Goal: Download file/media

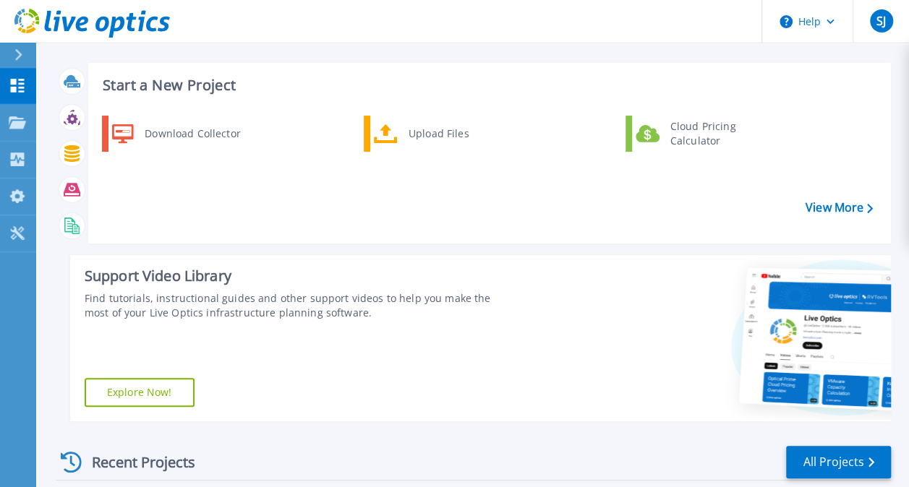
scroll to position [16, 0]
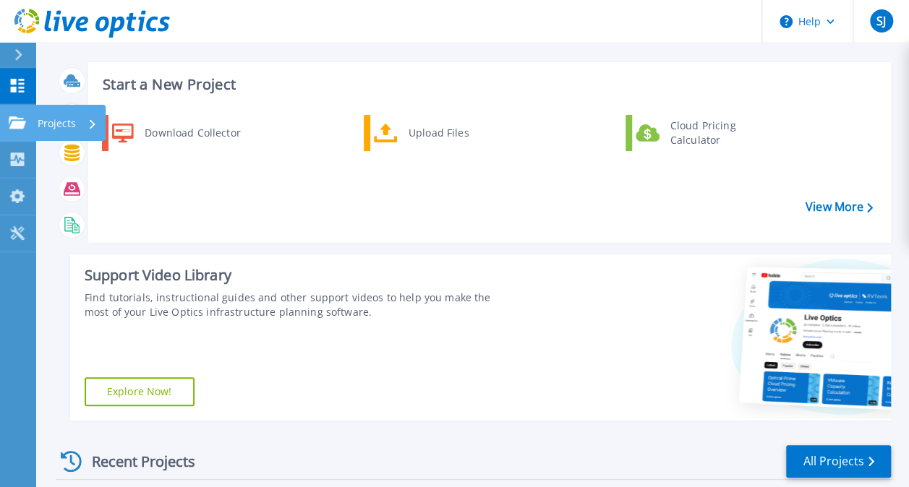
click at [25, 123] on icon at bounding box center [17, 122] width 17 height 12
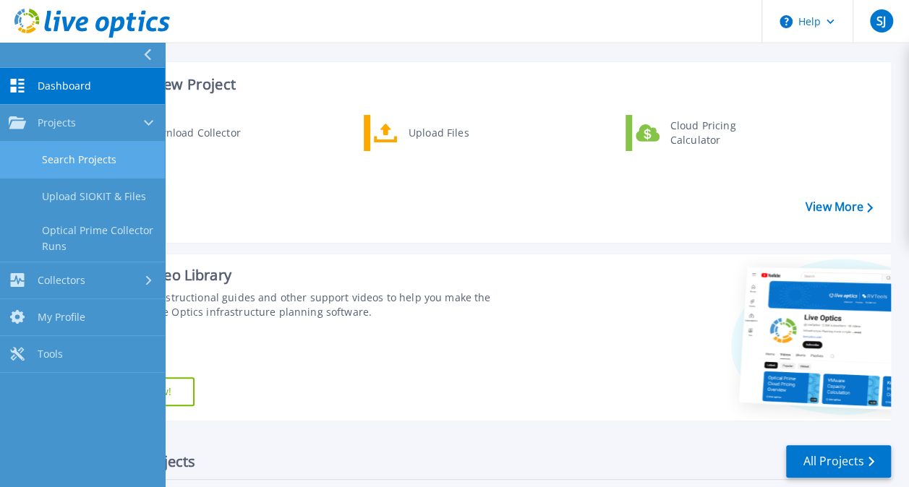
click at [80, 155] on link "Search Projects" at bounding box center [82, 160] width 165 height 37
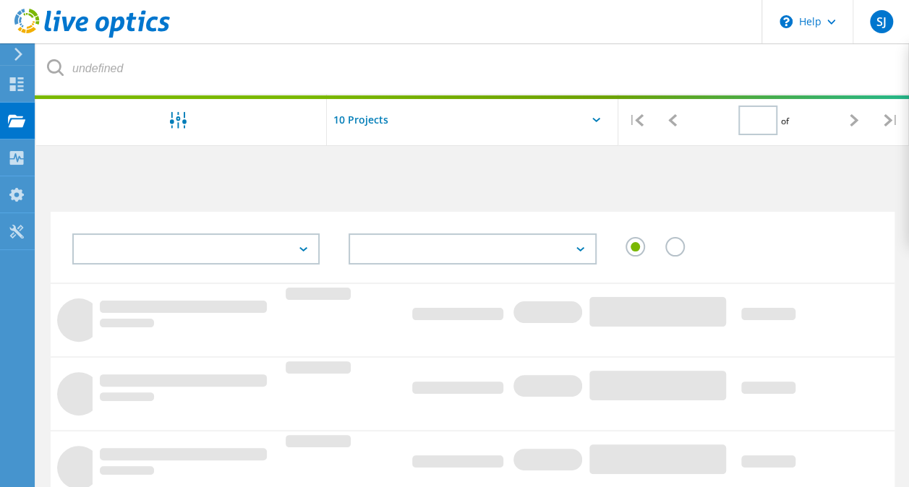
type input "1"
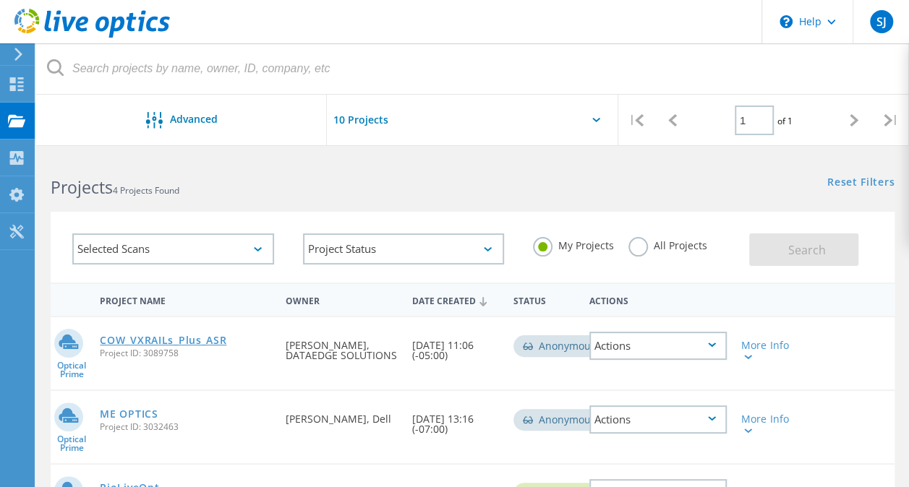
click at [189, 346] on link "COW_VXRAILs_Plus_ASR" at bounding box center [163, 341] width 127 height 10
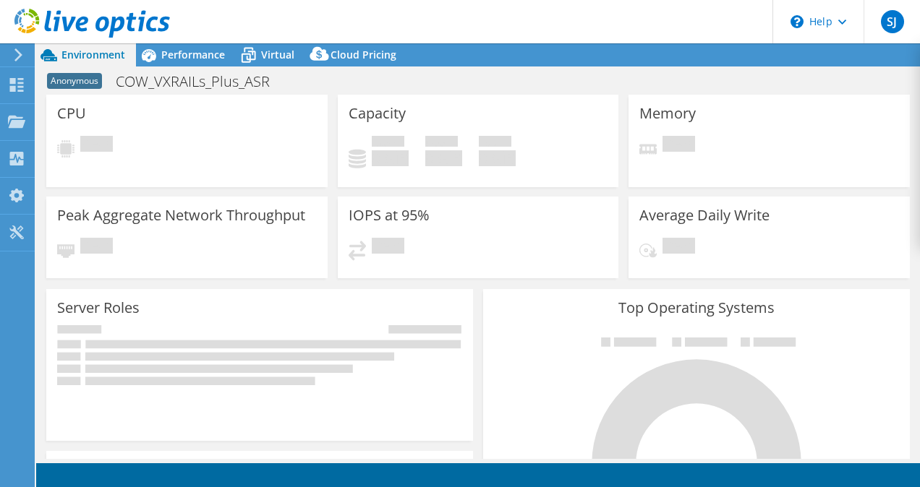
select select "USD"
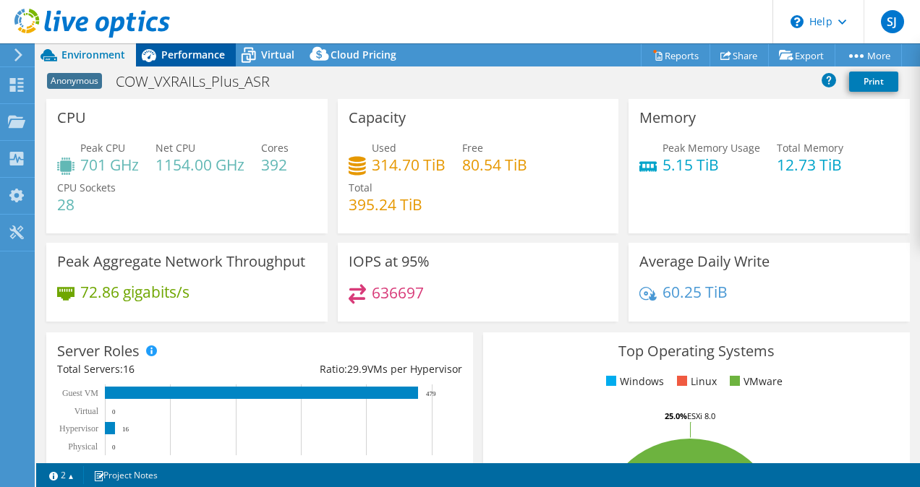
click at [178, 53] on span "Performance" at bounding box center [193, 55] width 64 height 14
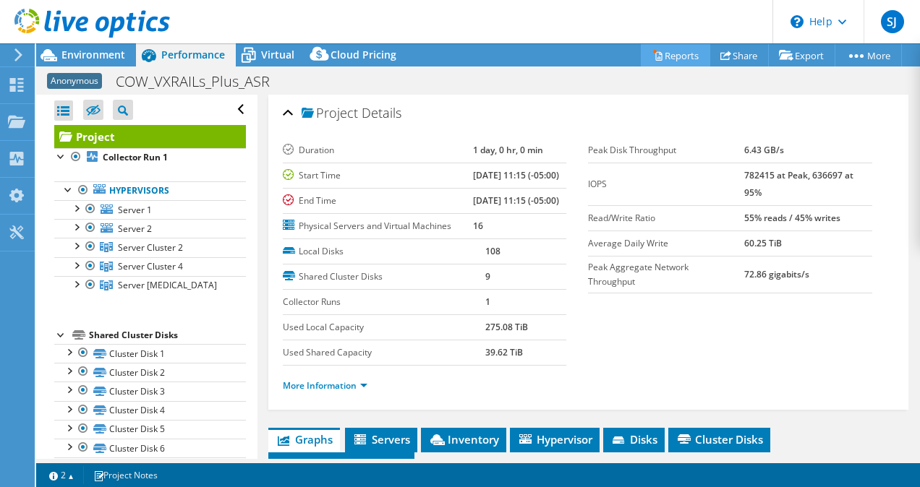
click at [664, 59] on link "Reports" at bounding box center [675, 55] width 69 height 22
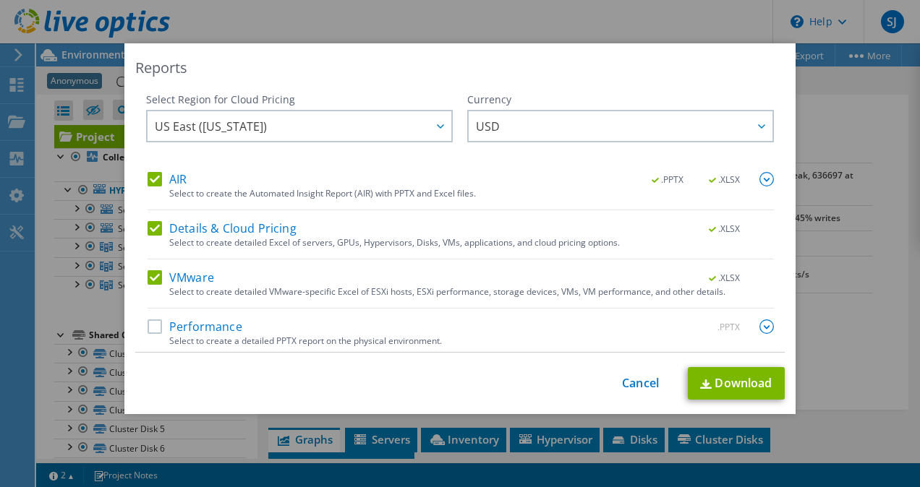
scroll to position [4, 0]
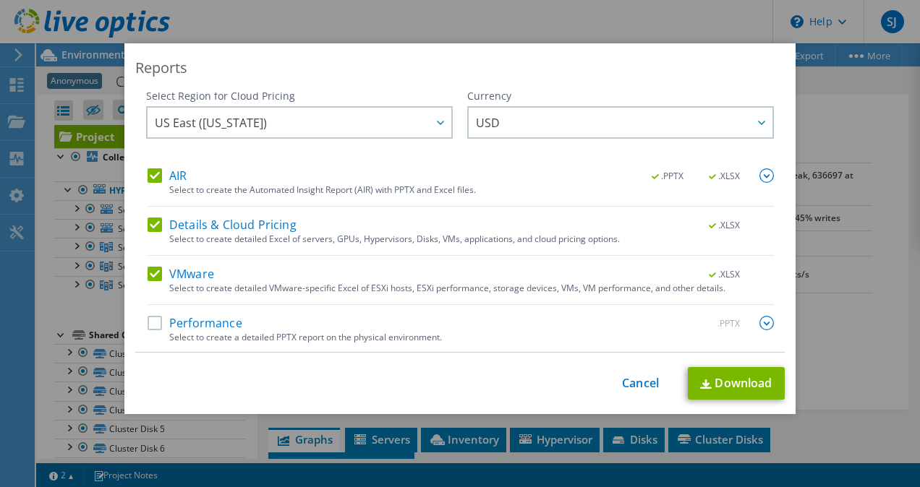
click at [152, 328] on label "Performance" at bounding box center [195, 323] width 95 height 14
click at [0, 0] on input "Performance" at bounding box center [0, 0] width 0 height 0
click at [706, 373] on link "Download" at bounding box center [736, 383] width 97 height 33
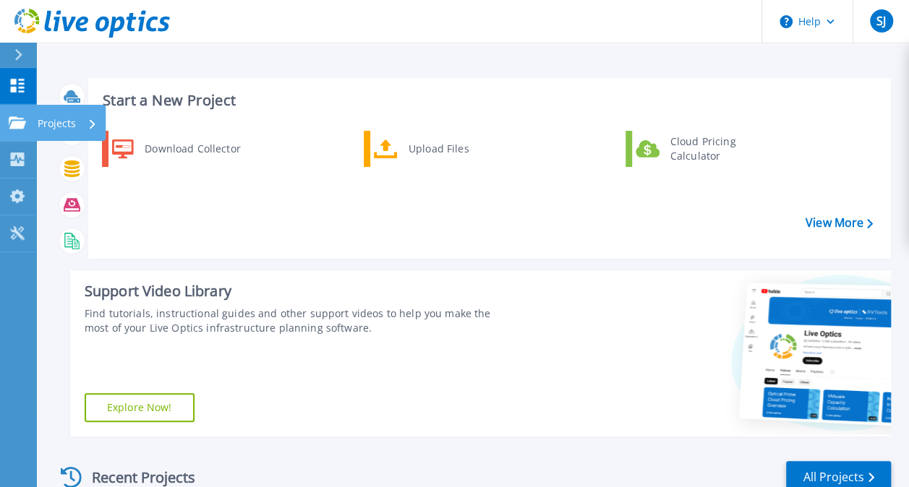
click at [20, 116] on icon at bounding box center [17, 122] width 17 height 12
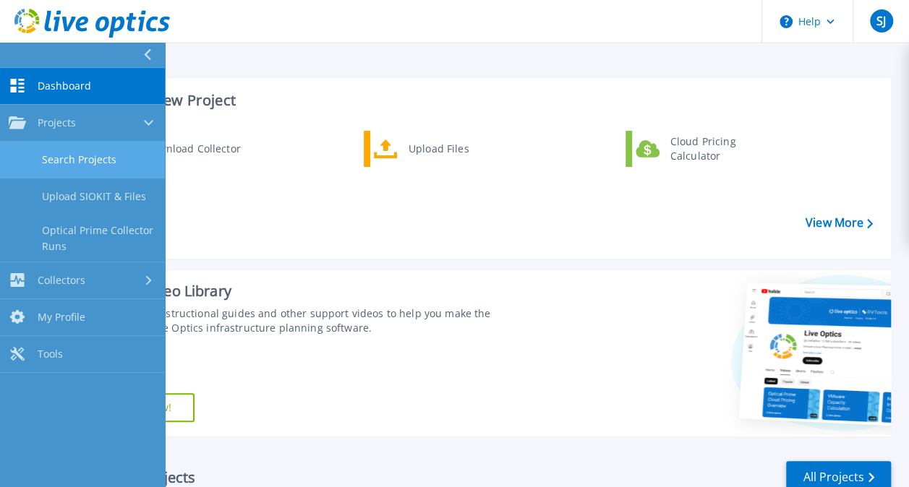
click at [82, 160] on link "Search Projects" at bounding box center [82, 160] width 165 height 37
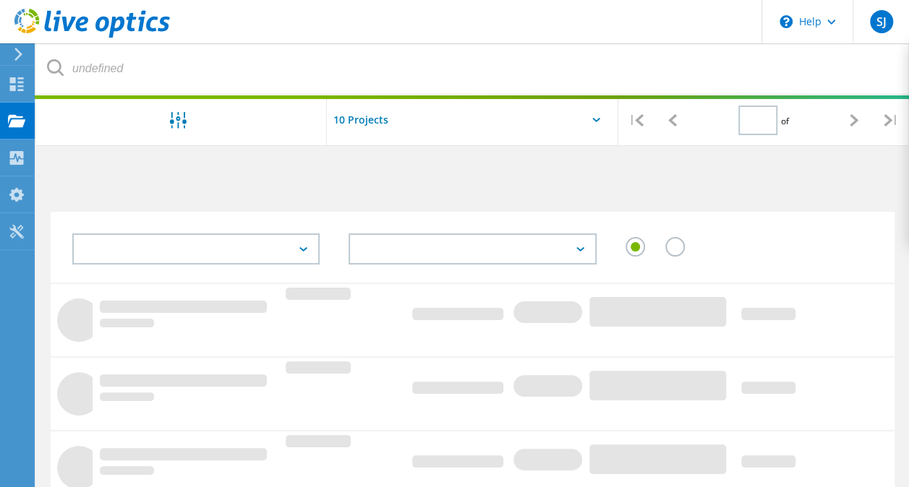
type input "1"
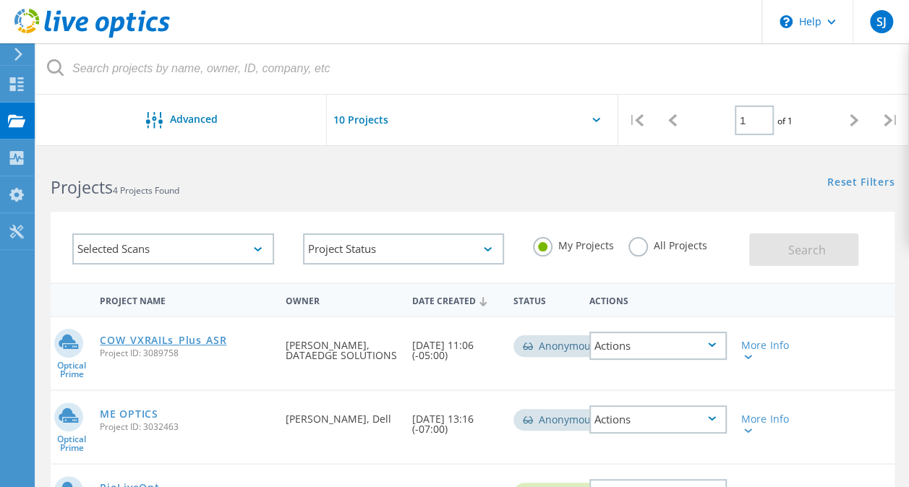
click at [171, 337] on link "COW_VXRAILs_Plus_ASR" at bounding box center [163, 341] width 127 height 10
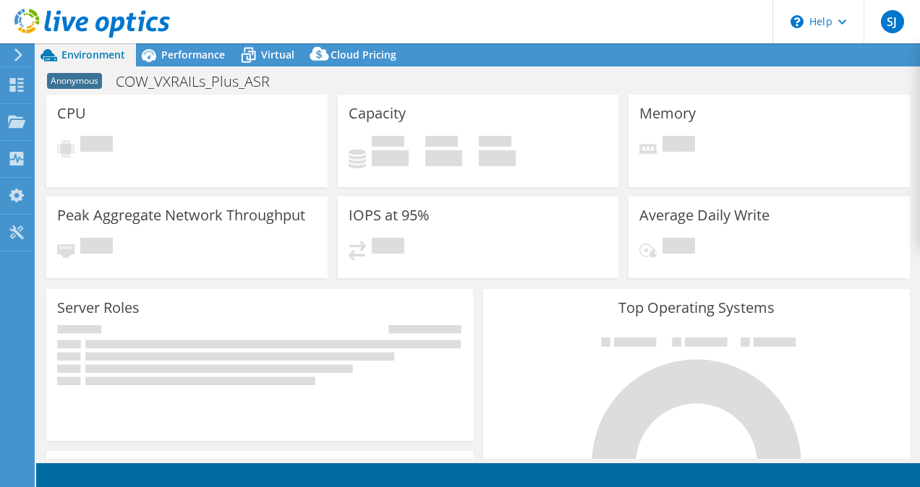
select select "USD"
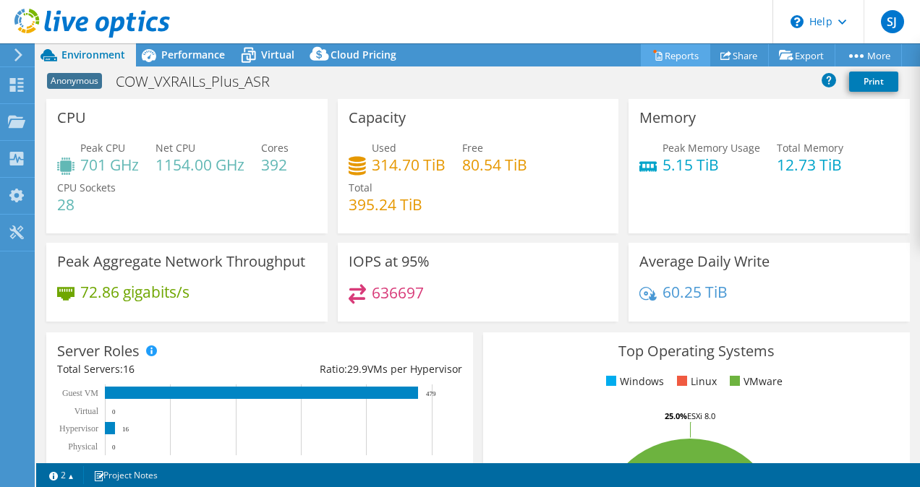
click at [652, 54] on icon at bounding box center [657, 55] width 11 height 11
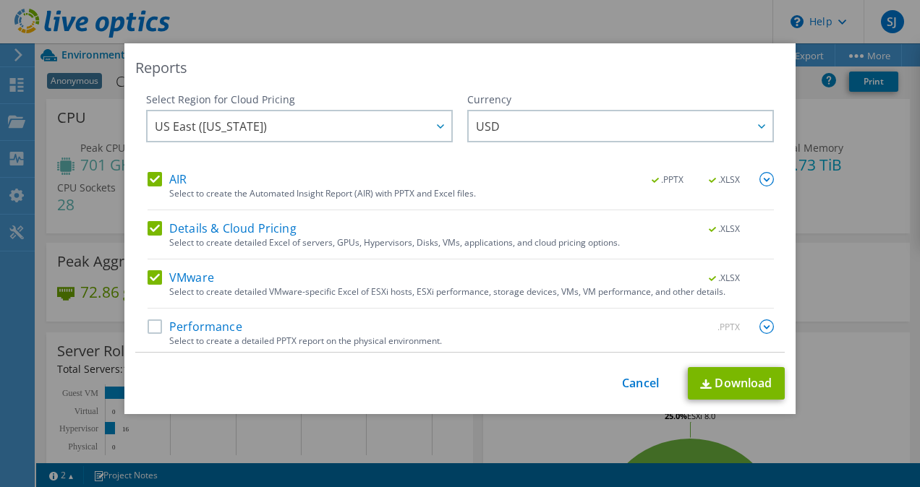
scroll to position [4, 0]
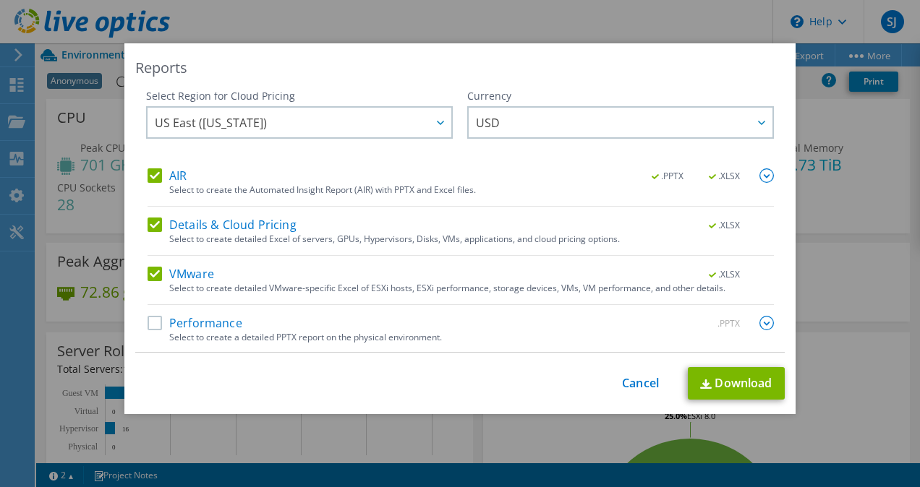
click at [153, 319] on label "Performance" at bounding box center [195, 323] width 95 height 14
click at [0, 0] on input "Performance" at bounding box center [0, 0] width 0 height 0
click at [741, 386] on link "Download" at bounding box center [736, 383] width 97 height 33
click at [700, 376] on link "Download" at bounding box center [736, 383] width 97 height 33
